Goal: Obtain resource: Obtain resource

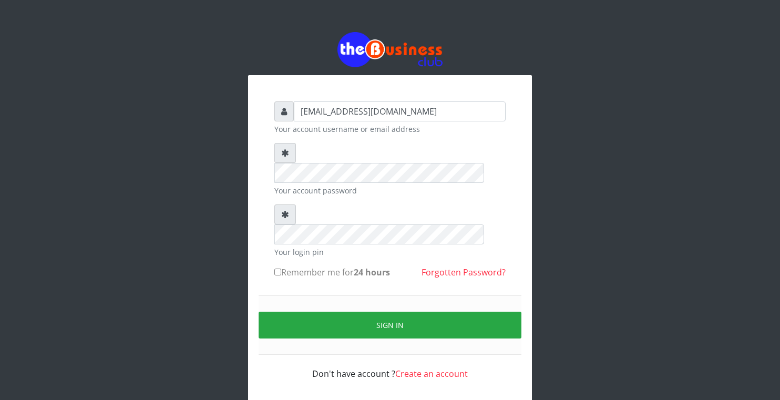
click at [280, 269] on input "Remember me for 24 hours" at bounding box center [278, 272] width 7 height 7
checkbox input "true"
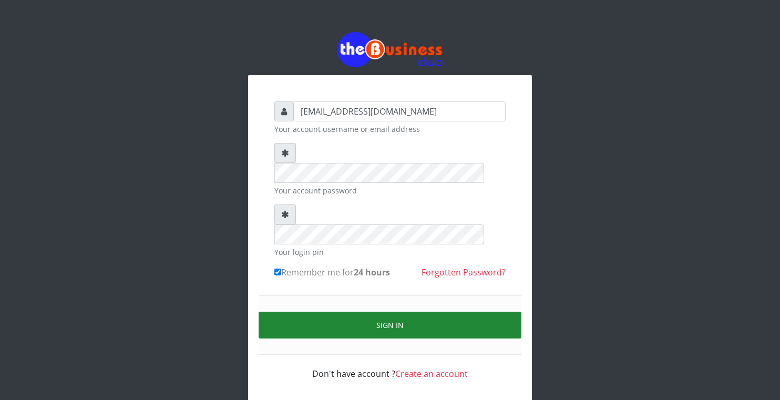
click at [328, 312] on button "Sign in" at bounding box center [390, 325] width 263 height 27
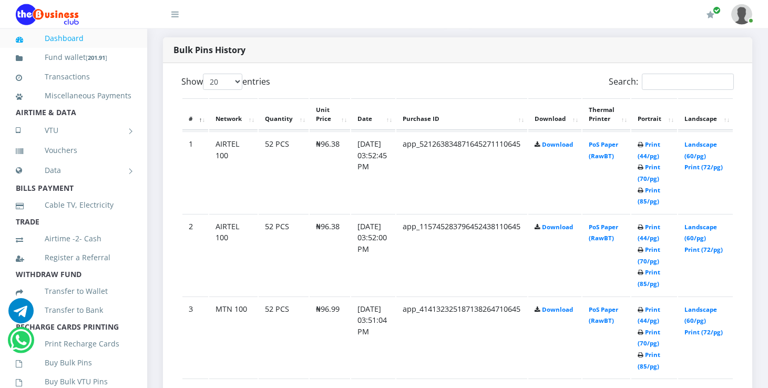
scroll to position [502, 0]
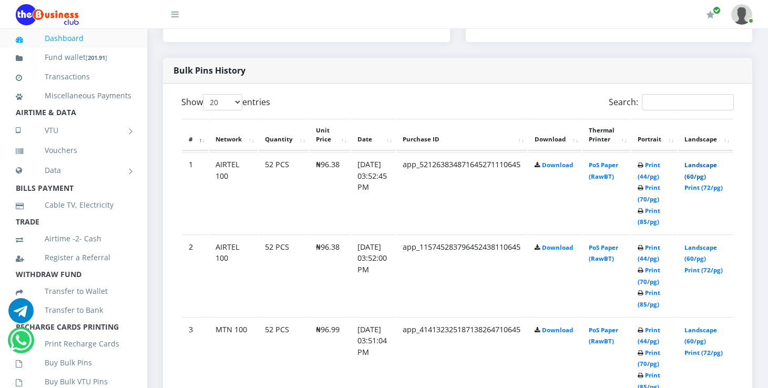
click at [716, 165] on link "Landscape (60/pg)" at bounding box center [701, 170] width 33 height 19
click at [708, 248] on link "Landscape (60/pg)" at bounding box center [701, 252] width 33 height 19
click at [711, 332] on link "Landscape (60/pg)" at bounding box center [701, 335] width 33 height 19
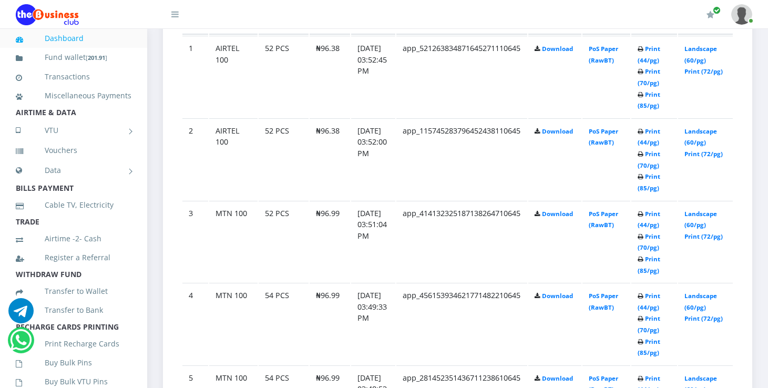
scroll to position [641, 0]
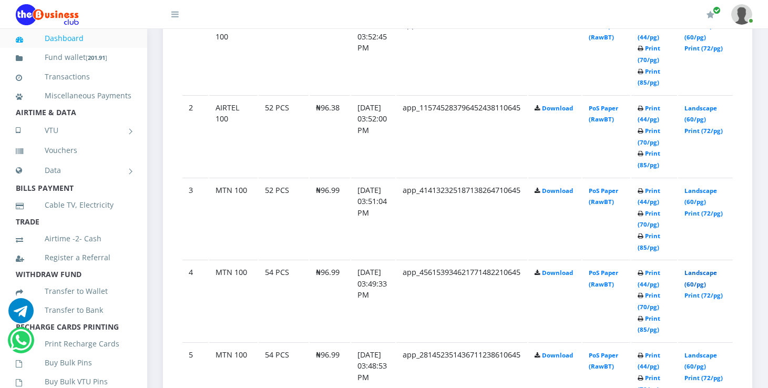
click at [717, 272] on link "Landscape (60/pg)" at bounding box center [701, 278] width 33 height 19
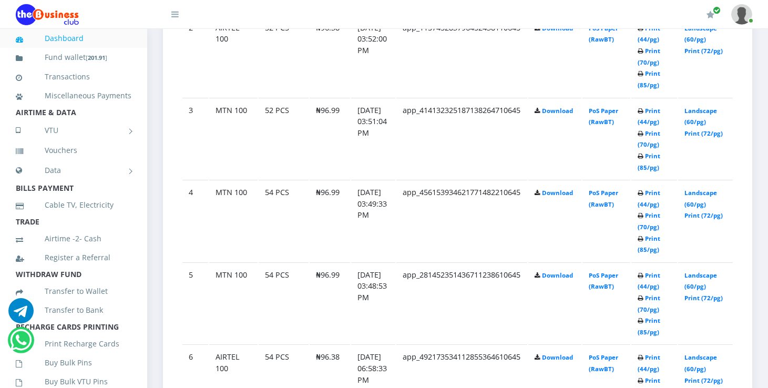
scroll to position [725, 0]
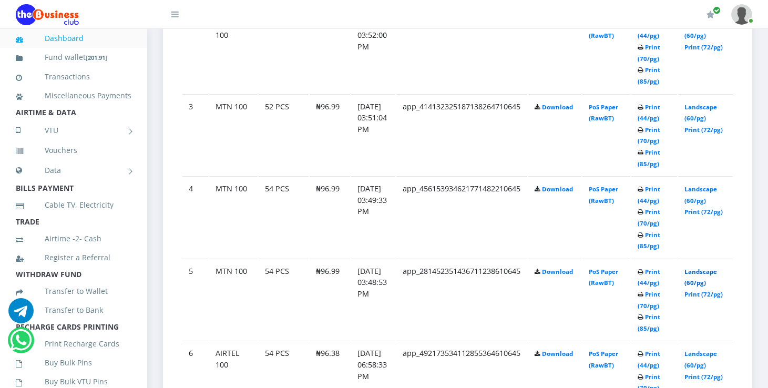
click at [713, 269] on link "Landscape (60/pg)" at bounding box center [701, 277] width 33 height 19
